Goal: Task Accomplishment & Management: Use online tool/utility

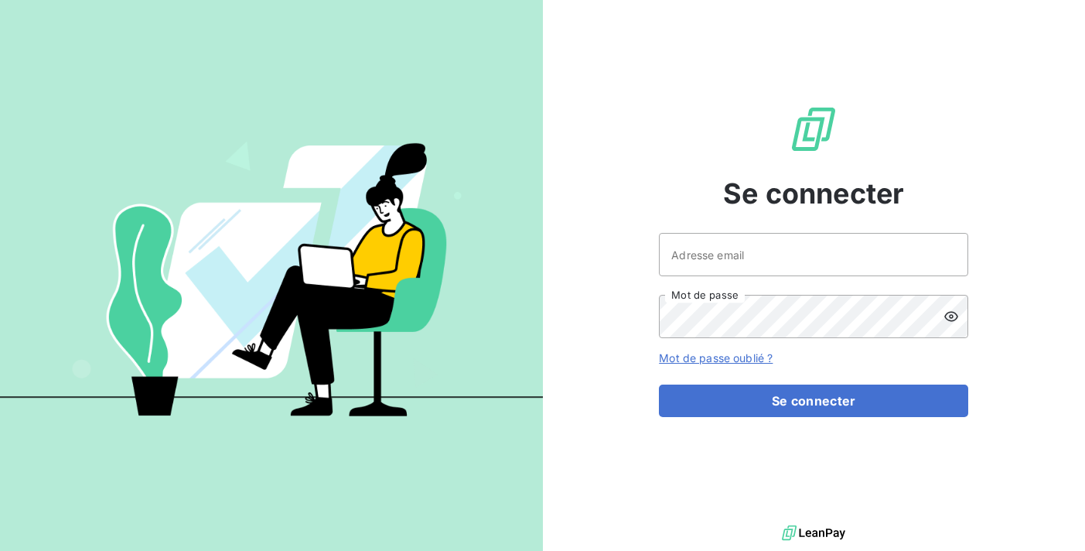
click at [724, 282] on div "Adresse email Mot de passe" at bounding box center [813, 285] width 309 height 105
click at [725, 266] on input "Adresse email" at bounding box center [813, 254] width 309 height 43
type input "[EMAIL_ADDRESS][DOMAIN_NAME]"
click at [659, 384] on button "Se connecter" at bounding box center [813, 400] width 309 height 32
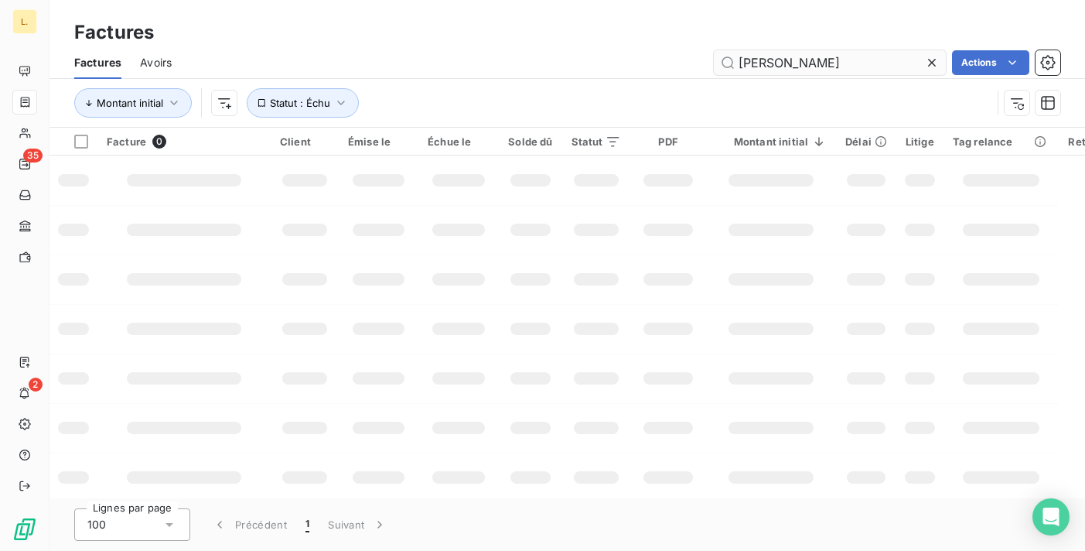
click at [784, 63] on input "[PERSON_NAME]" at bounding box center [830, 62] width 232 height 25
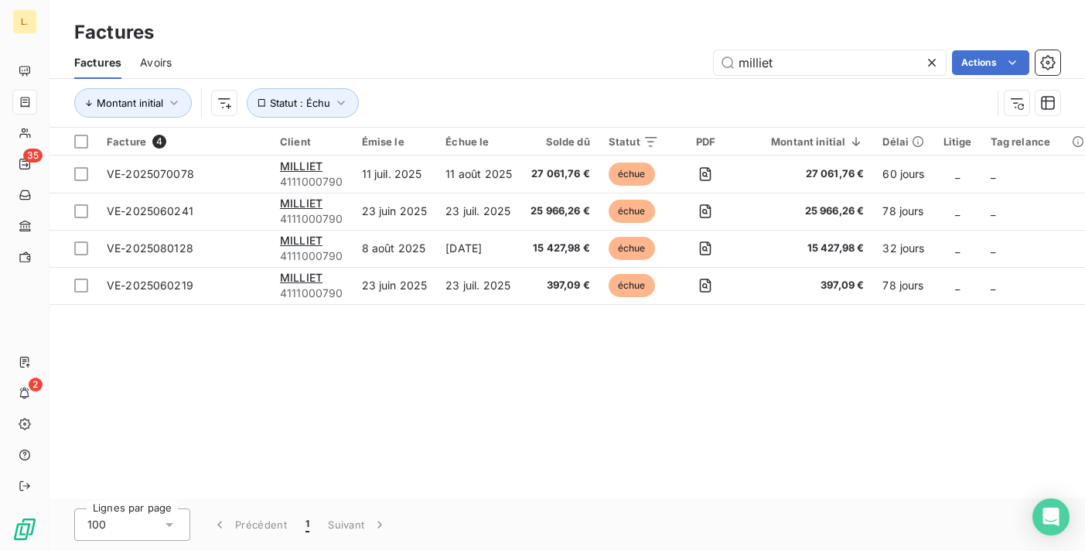
type input "milliet"
click at [749, 68] on input "milliet" at bounding box center [830, 62] width 232 height 25
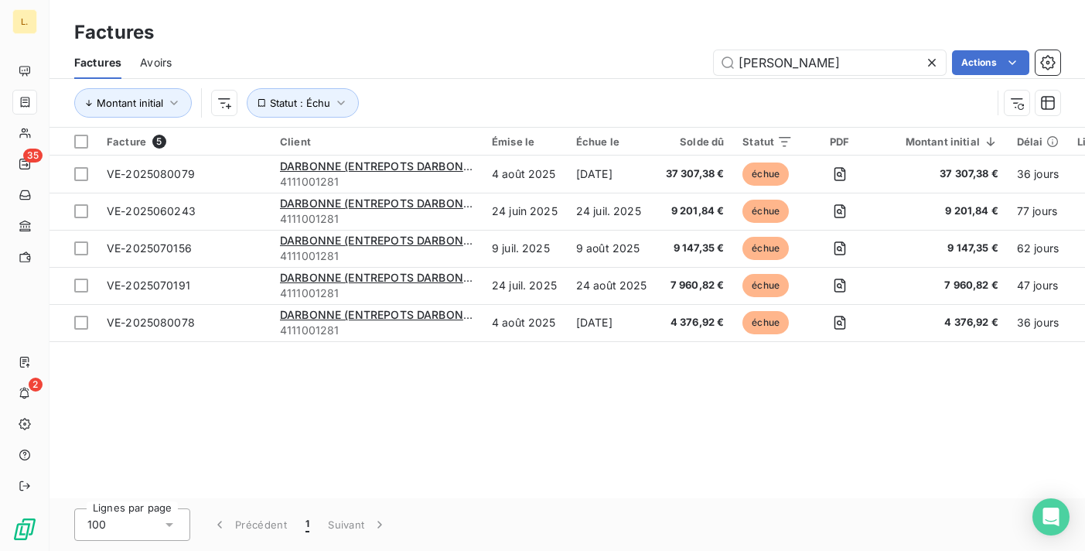
type input "darbonne"
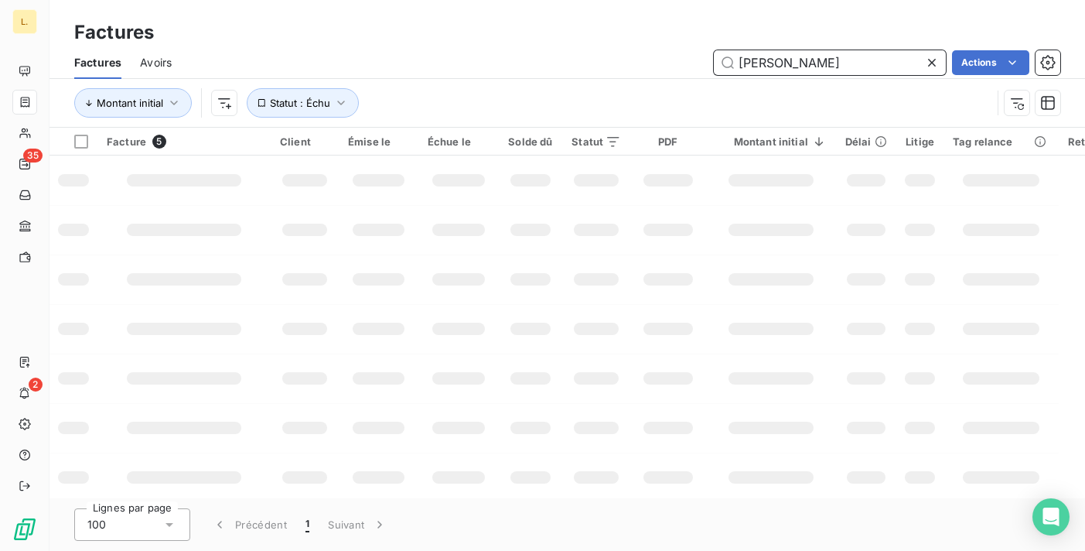
click at [784, 63] on input "darbonne" at bounding box center [830, 62] width 232 height 25
drag, startPoint x: 784, startPoint y: 63, endPoint x: 790, endPoint y: 49, distance: 15.7
click at [784, 60] on input "darbonne" at bounding box center [830, 62] width 232 height 25
click at [302, 67] on div "micro Actions" at bounding box center [625, 62] width 870 height 25
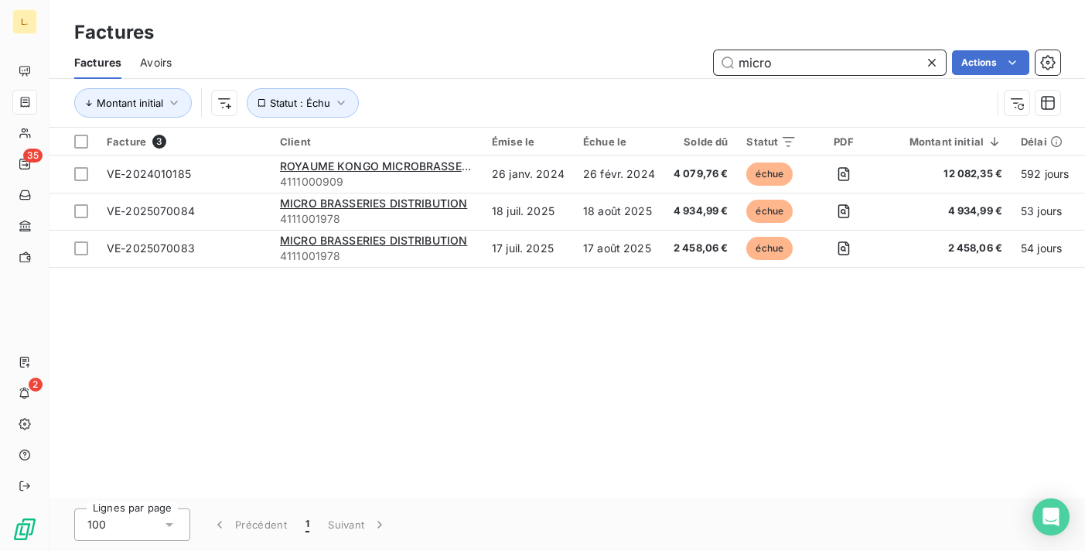
click at [801, 70] on input "micro" at bounding box center [830, 62] width 232 height 25
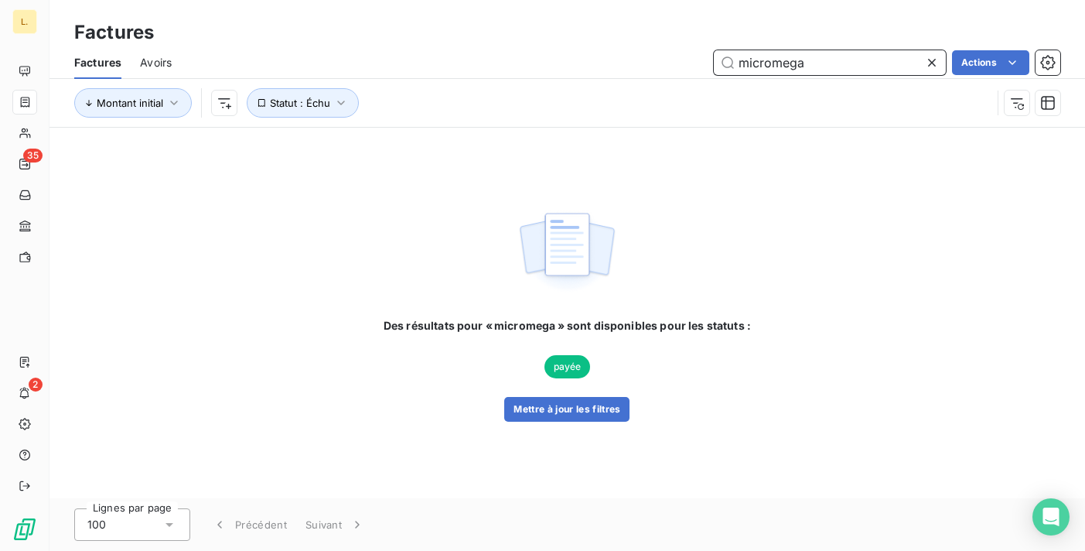
type input "micromega"
